Goal: Task Accomplishment & Management: Manage account settings

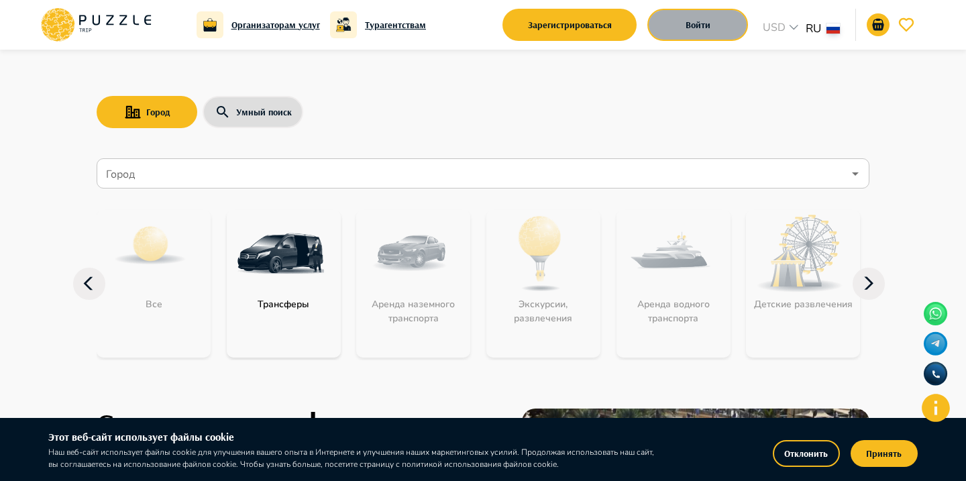
click at [676, 25] on button "Войти" at bounding box center [697, 25] width 101 height 32
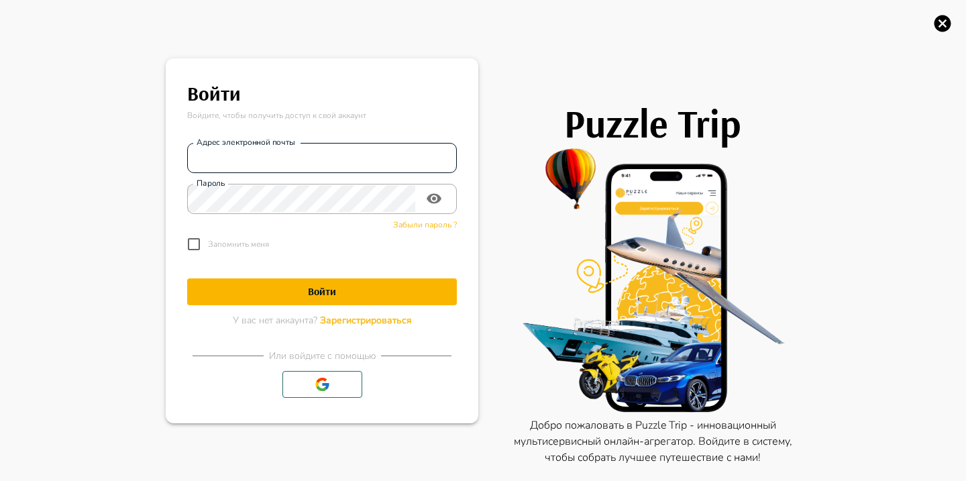
click at [362, 148] on input "Адрес электронной почты" at bounding box center [322, 157] width 270 height 27
type input "**********"
click at [433, 295] on h1 "Войти" at bounding box center [322, 291] width 270 height 13
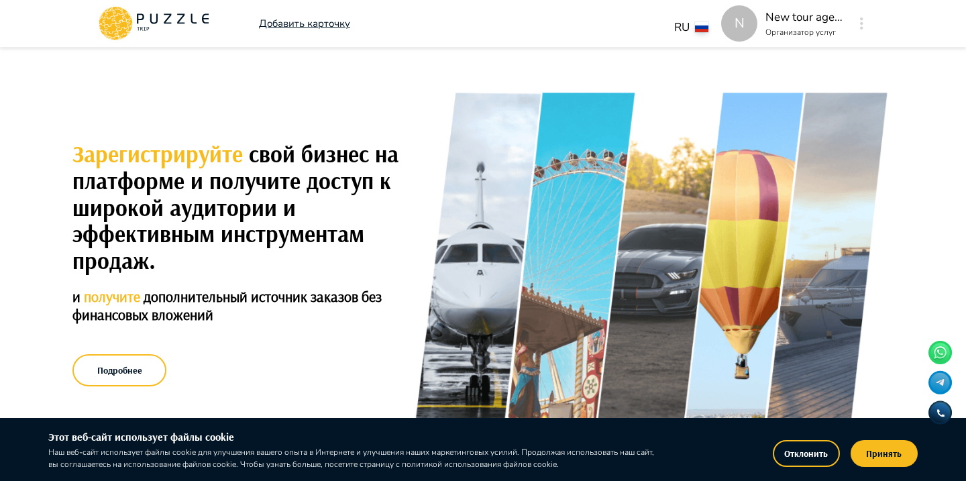
click at [860, 29] on button "button" at bounding box center [862, 23] width 10 height 19
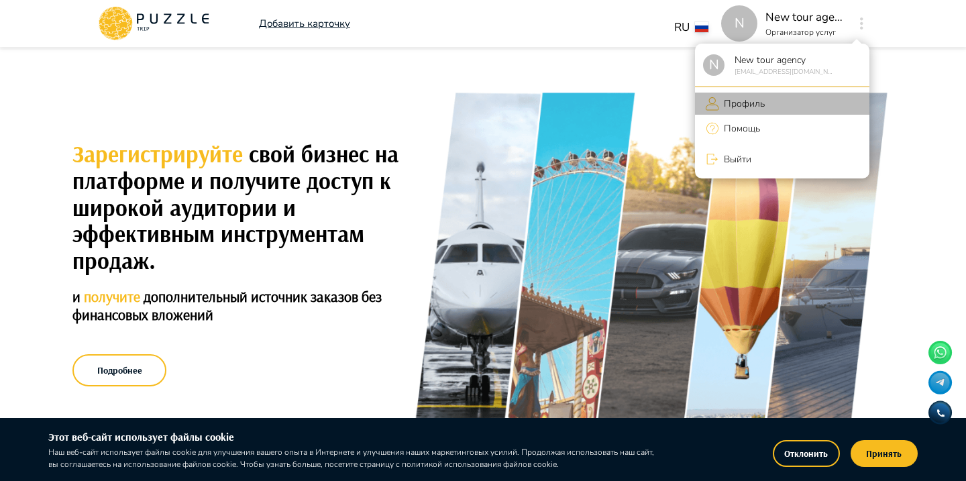
click at [743, 99] on p "Профиль" at bounding box center [742, 104] width 46 height 14
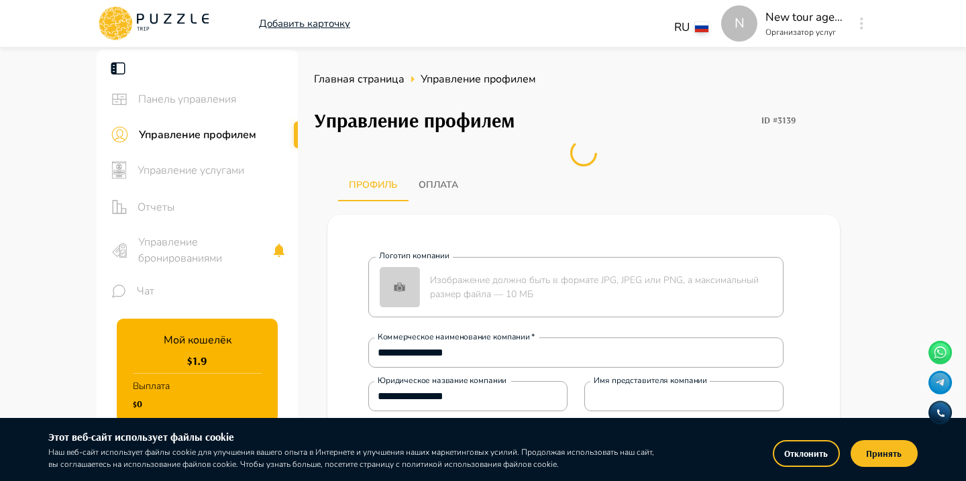
click at [217, 266] on span "Управление бронированиями" at bounding box center [204, 250] width 133 height 32
click at [217, 274] on div "Чат" at bounding box center [197, 291] width 201 height 34
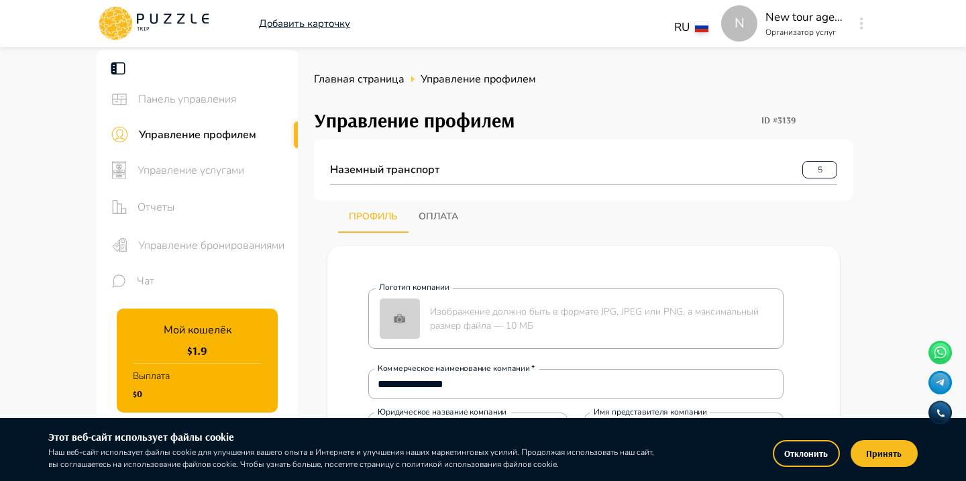
click at [192, 244] on span "Управление бронированиями" at bounding box center [212, 246] width 149 height 16
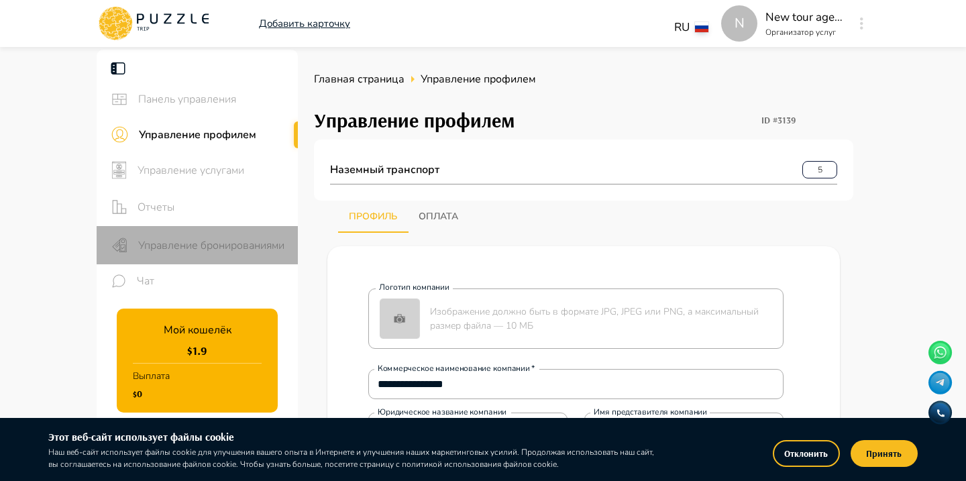
click at [192, 244] on span "Управление бронированиями" at bounding box center [212, 246] width 149 height 16
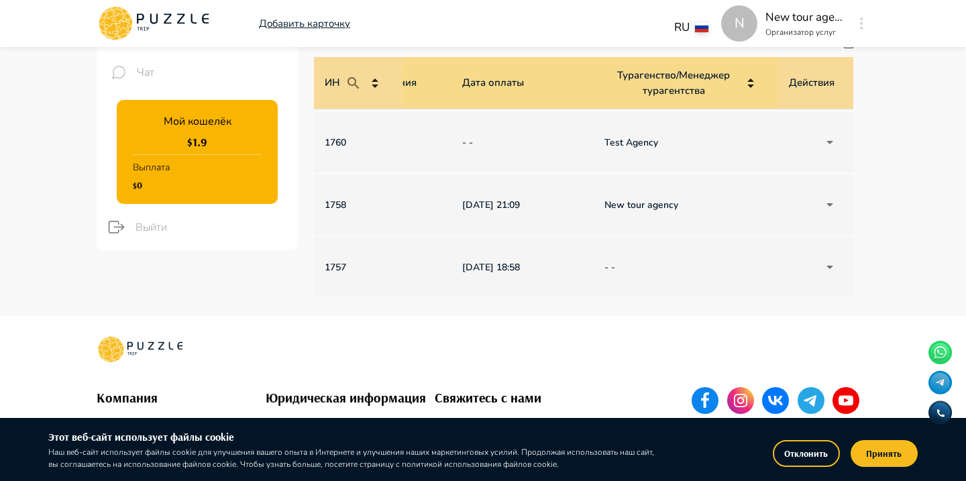
scroll to position [0, 958]
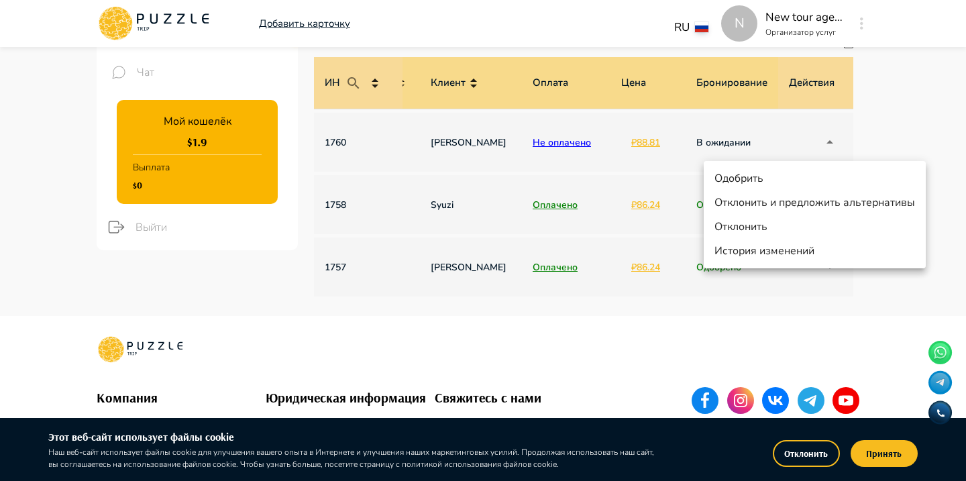
click at [825, 139] on body "N Добавить карточку RU ** N New tour agency Организатор услуг N Панель управлен…" at bounding box center [483, 202] width 966 height 843
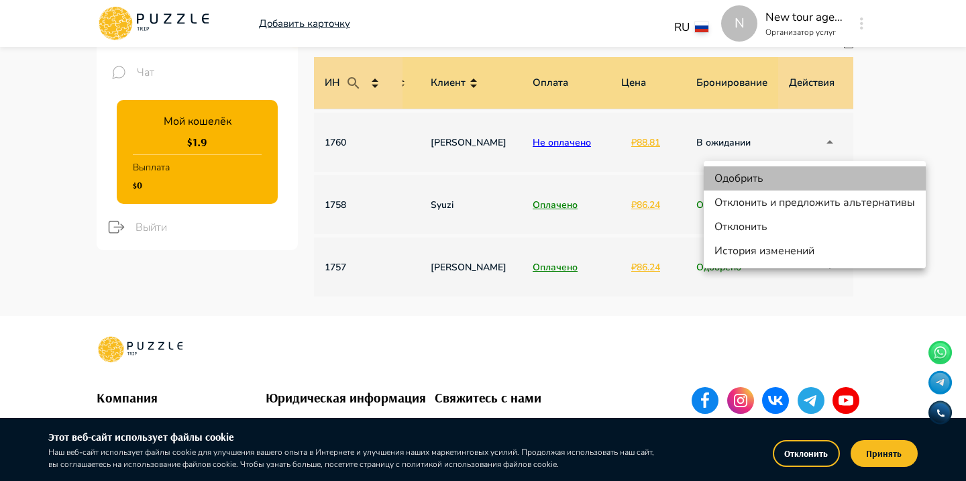
click at [763, 175] on li "Одобрить" at bounding box center [815, 178] width 222 height 24
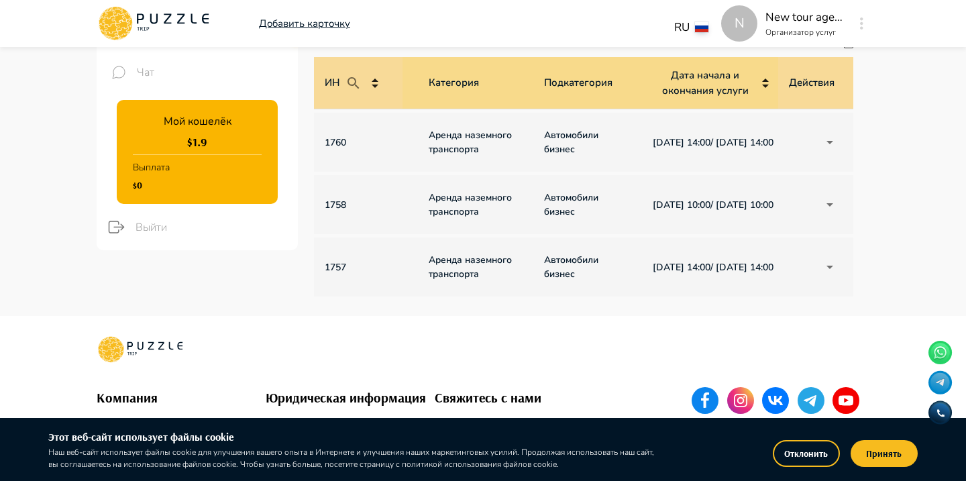
scroll to position [0, 0]
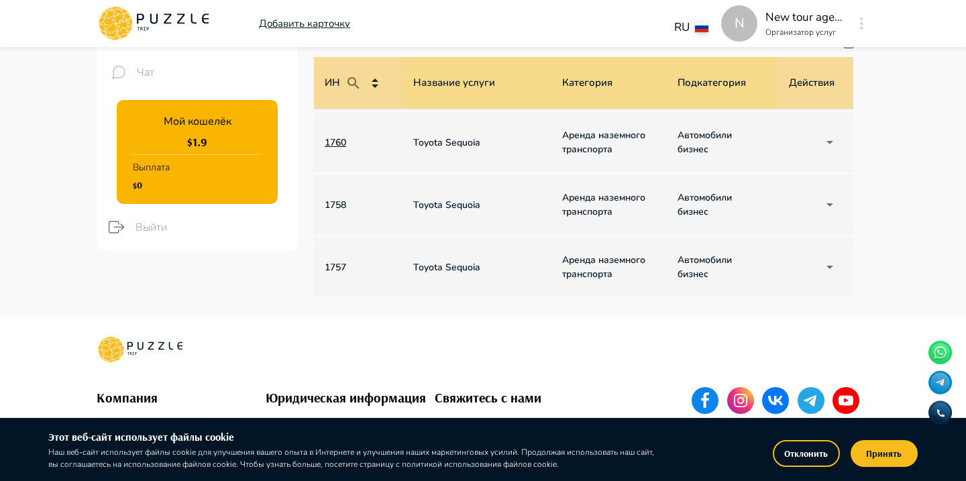
click at [343, 140] on p "1760" at bounding box center [358, 143] width 67 height 14
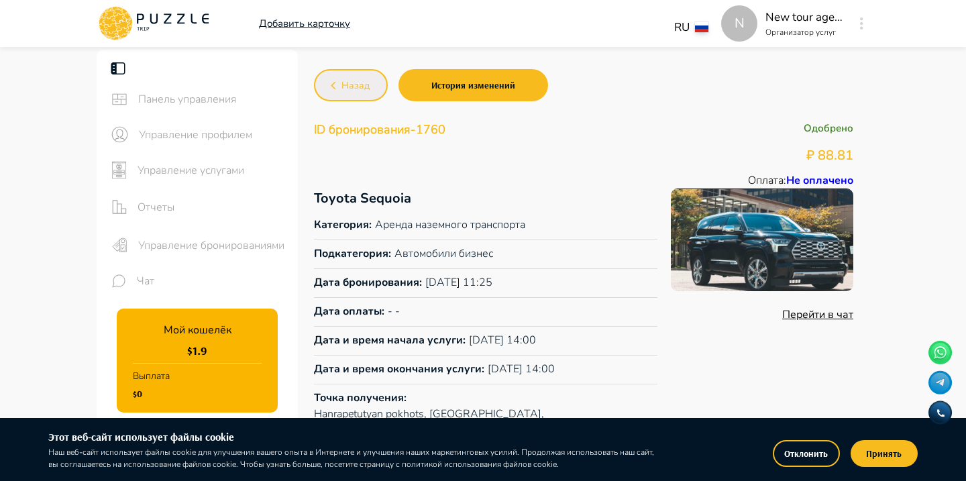
click at [343, 85] on span "Назад" at bounding box center [356, 86] width 28 height 17
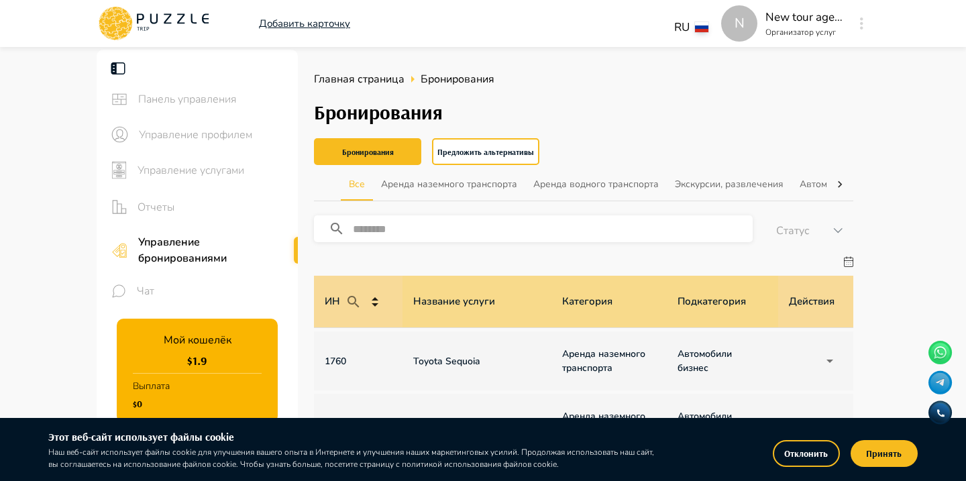
scroll to position [48, 0]
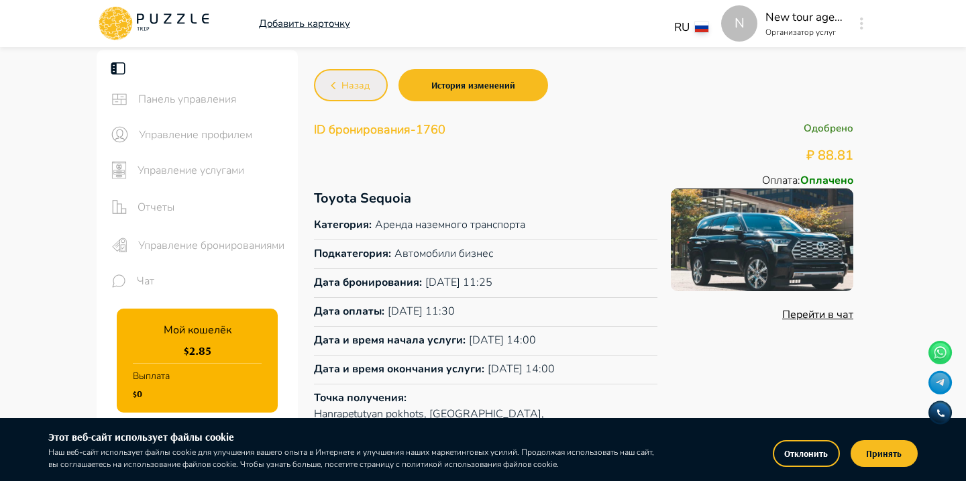
click at [362, 93] on span "Назад" at bounding box center [356, 86] width 28 height 17
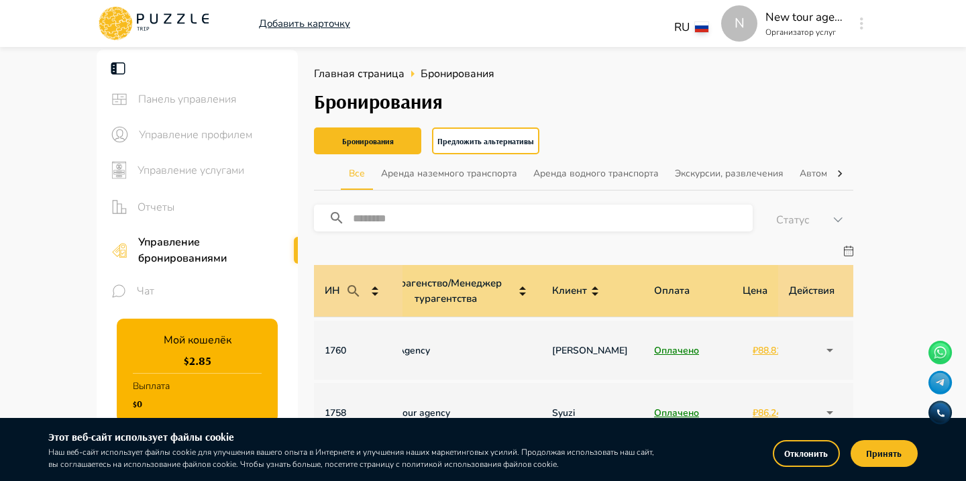
scroll to position [0, 958]
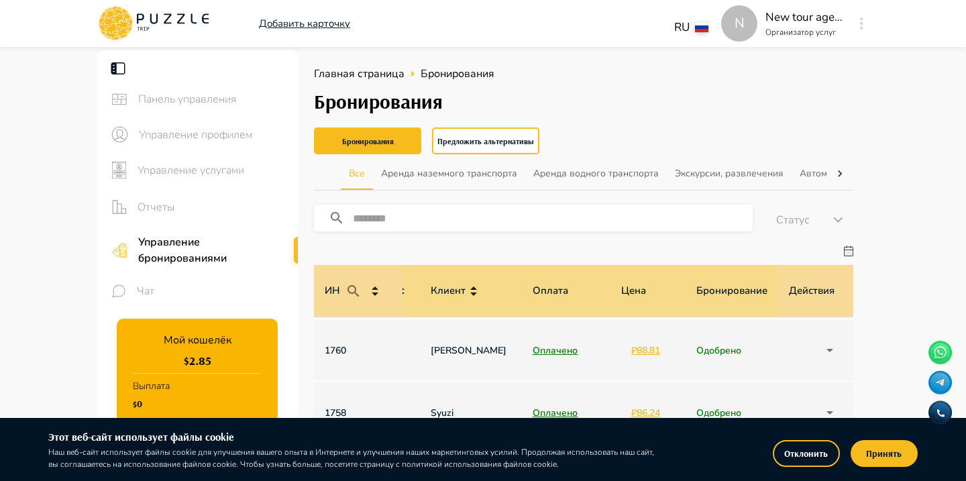
click at [852, 22] on div "N New tour agency Организатор услуг N" at bounding box center [795, 23] width 148 height 36
click at [863, 23] on icon "button" at bounding box center [861, 23] width 3 height 12
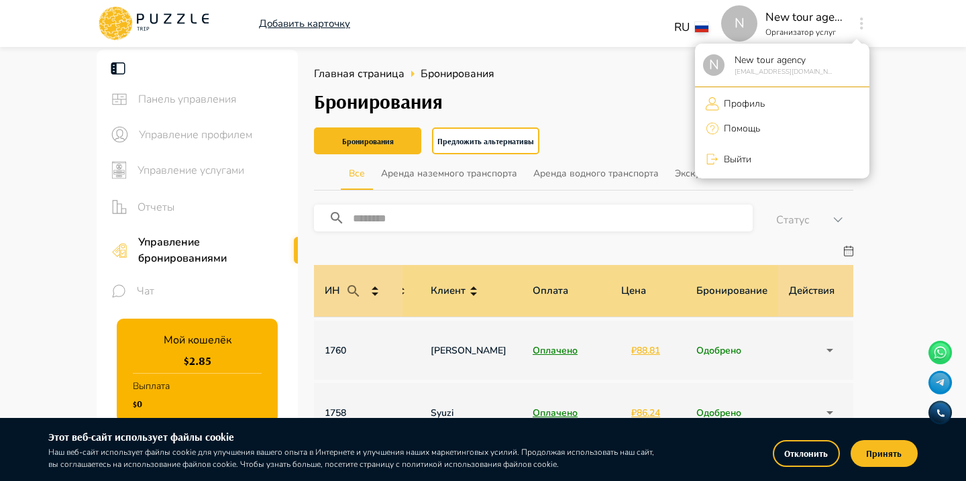
click at [741, 157] on p "Выйти" at bounding box center [735, 159] width 32 height 14
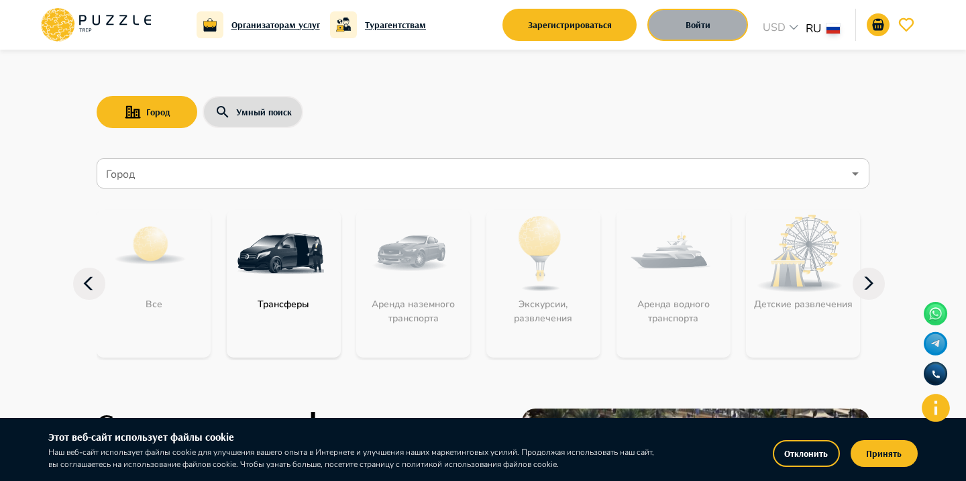
click at [692, 23] on button "Войти" at bounding box center [697, 25] width 101 height 32
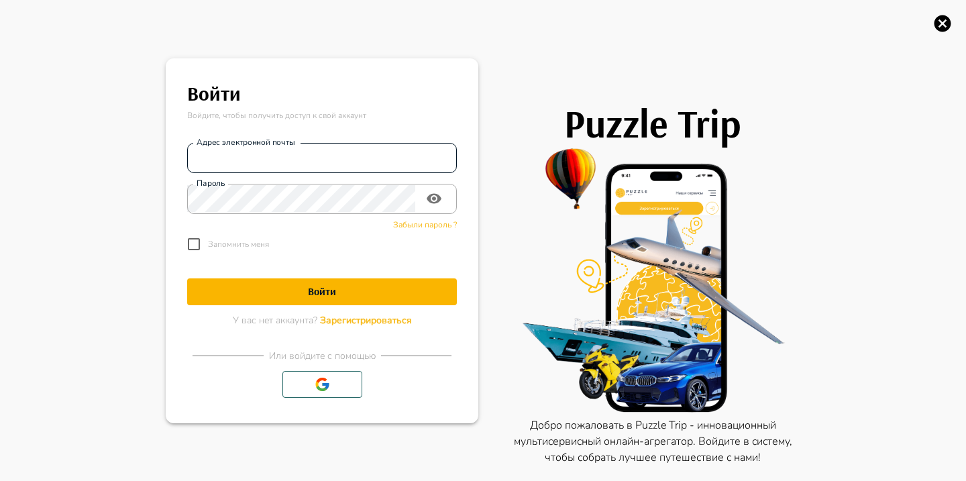
click at [263, 165] on input "Адрес электронной почты" at bounding box center [322, 157] width 270 height 27
drag, startPoint x: 386, startPoint y: 263, endPoint x: 380, endPoint y: 268, distance: 8.1
click at [385, 264] on form "**********" at bounding box center [322, 229] width 270 height 195
click at [354, 150] on input "**********" at bounding box center [322, 157] width 270 height 27
type input "**********"
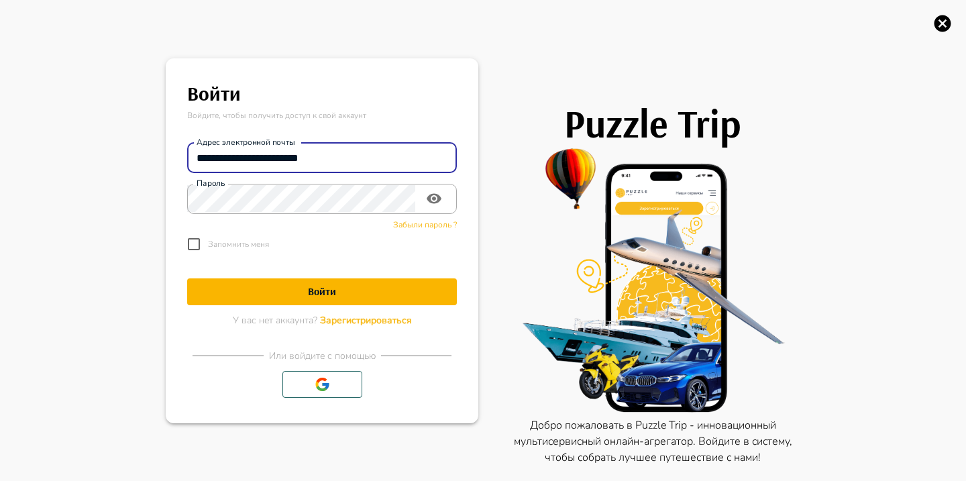
click at [369, 277] on form "**********" at bounding box center [322, 229] width 270 height 195
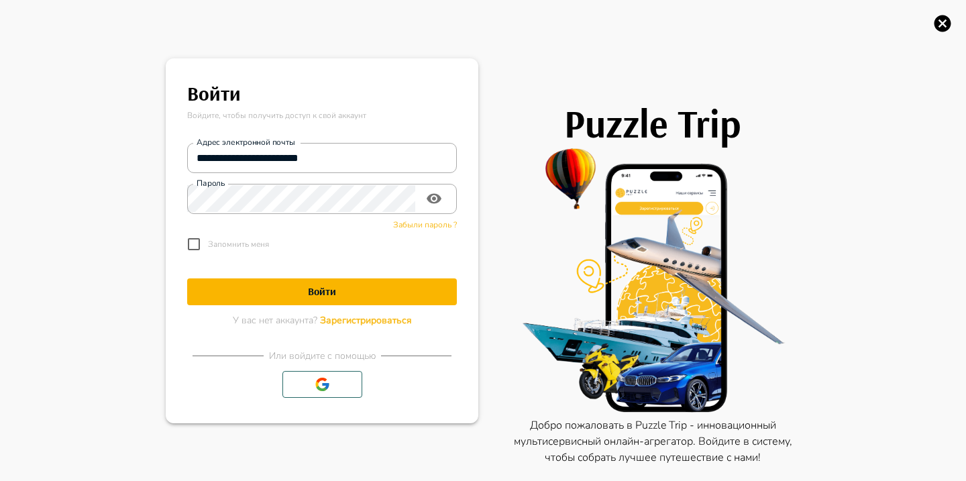
click at [368, 279] on button "Войти" at bounding box center [322, 291] width 270 height 27
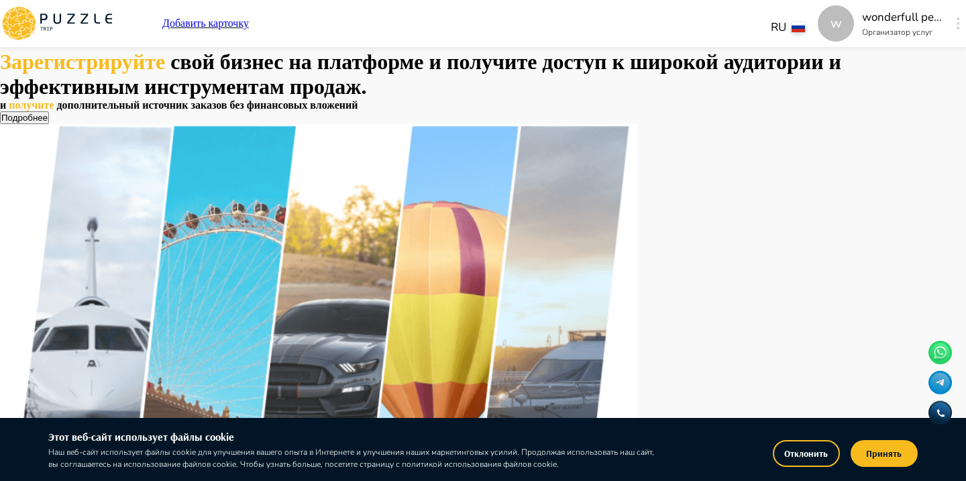
click at [953, 19] on button "button" at bounding box center [958, 23] width 10 height 19
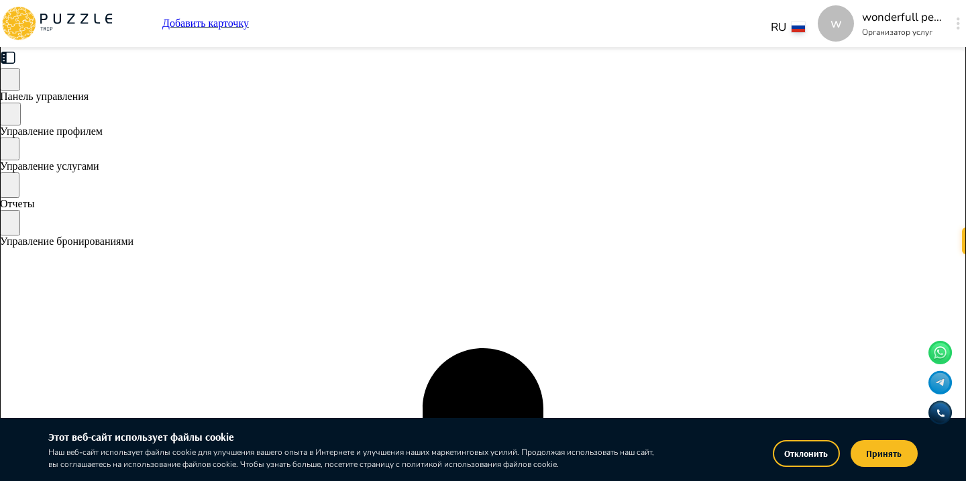
click at [134, 237] on span "Управление бронированиями" at bounding box center [67, 240] width 134 height 11
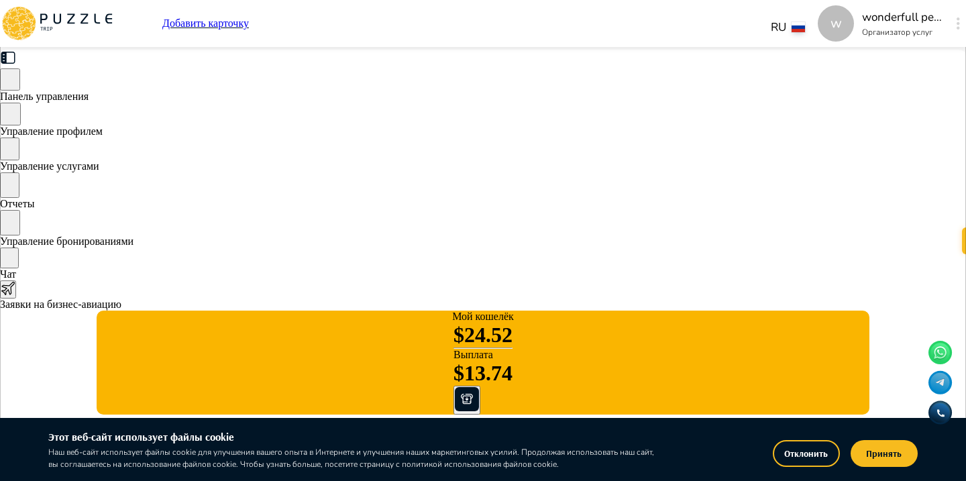
scroll to position [0, 958]
